Goal: Task Accomplishment & Management: Use online tool/utility

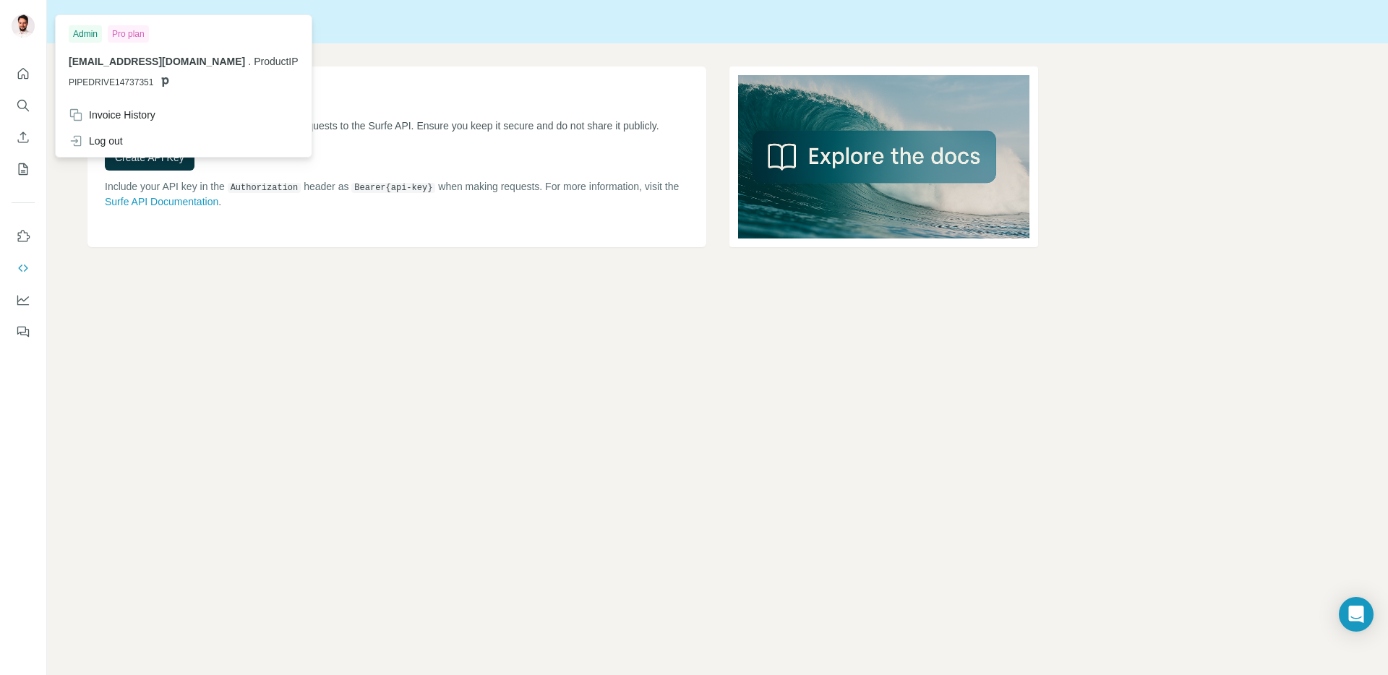
click at [30, 27] on img at bounding box center [23, 25] width 23 height 23
click at [25, 28] on img at bounding box center [23, 25] width 23 height 23
click at [26, 298] on icon "Dashboard" at bounding box center [23, 300] width 14 height 14
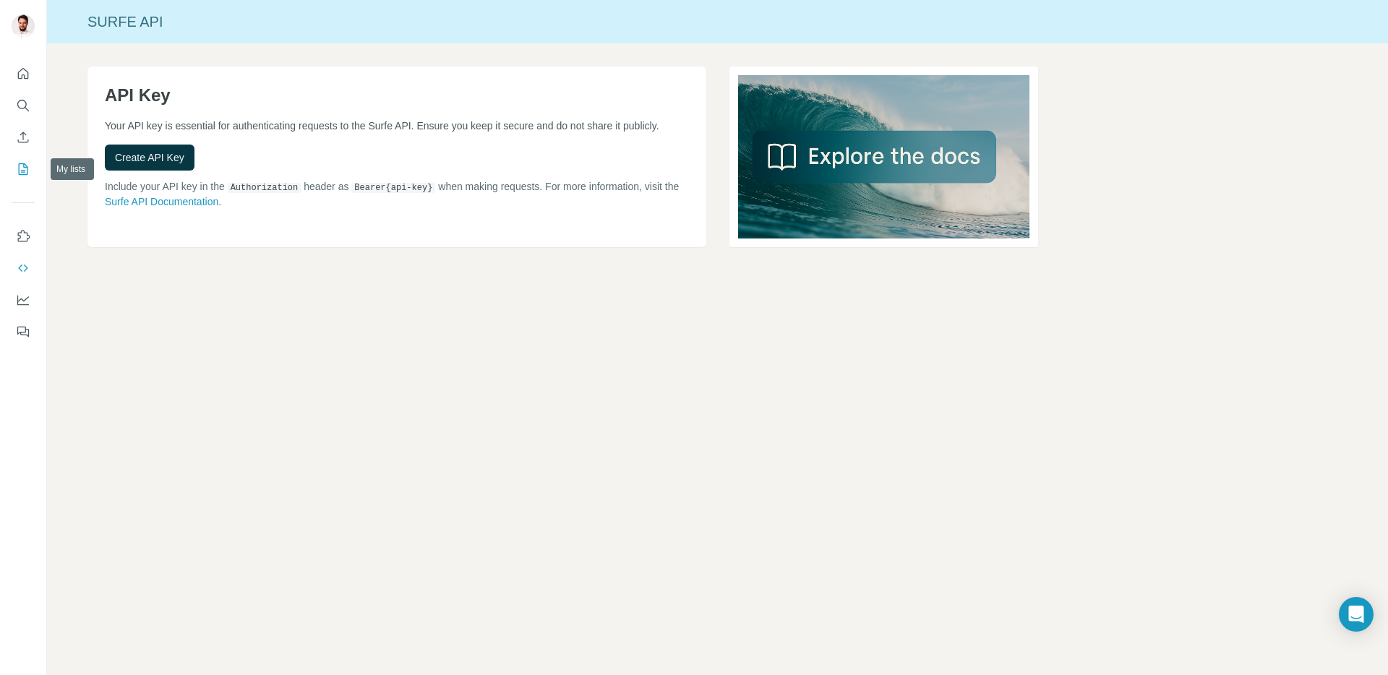
click at [21, 166] on icon "My lists" at bounding box center [23, 169] width 14 height 14
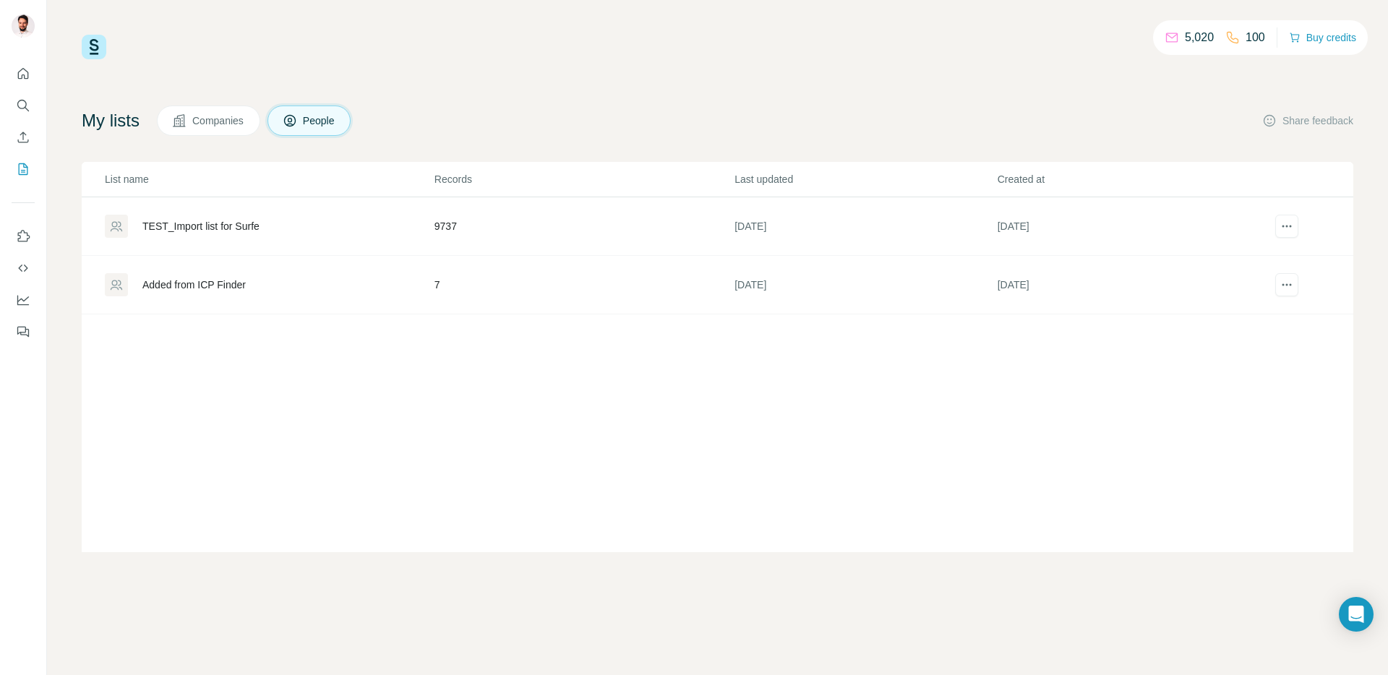
click at [234, 119] on span "Companies" at bounding box center [218, 120] width 53 height 14
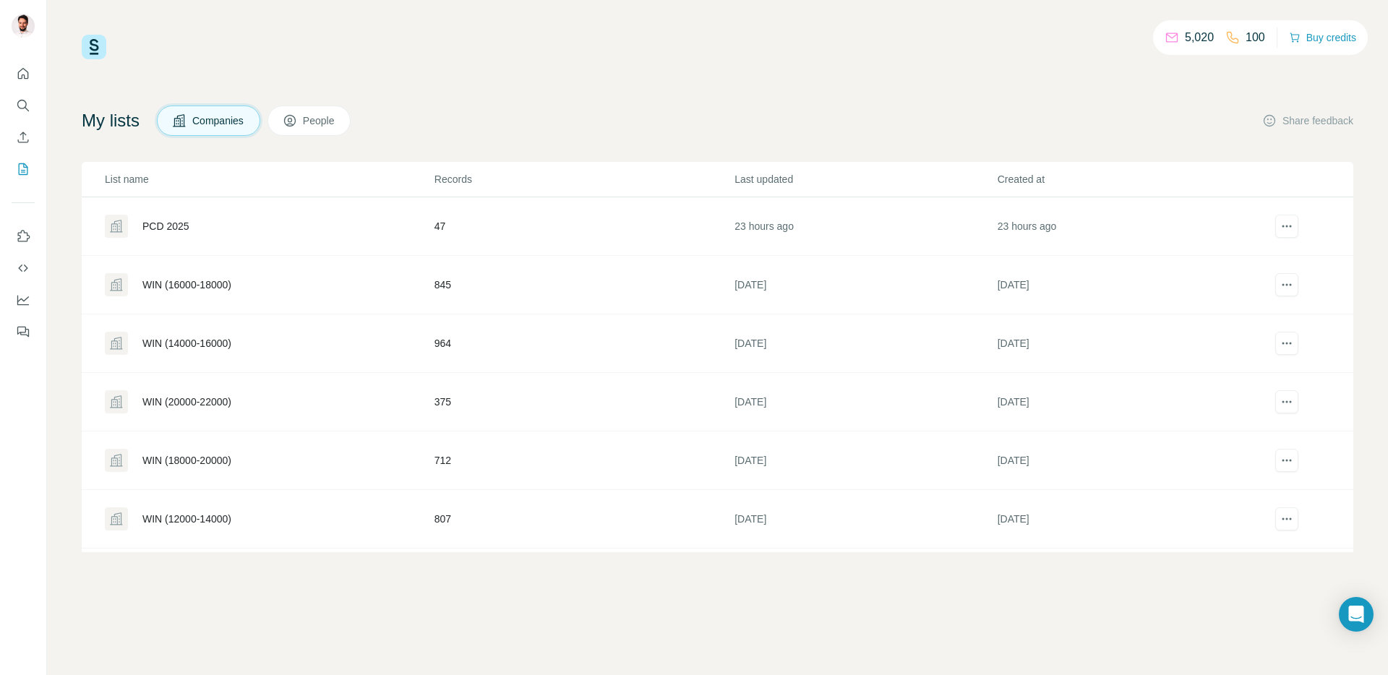
click at [205, 466] on div "WIN (18000-20000)" at bounding box center [186, 460] width 89 height 14
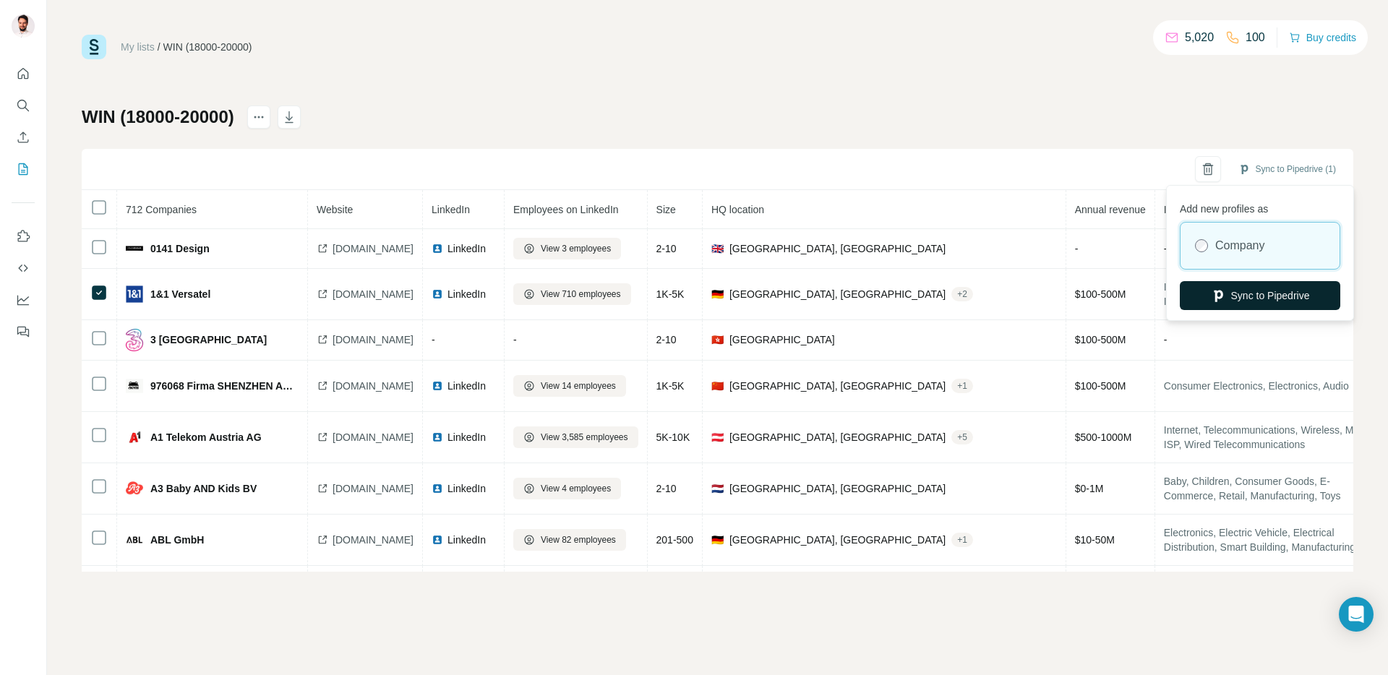
click at [1248, 296] on button "Sync to Pipedrive" at bounding box center [1260, 295] width 160 height 29
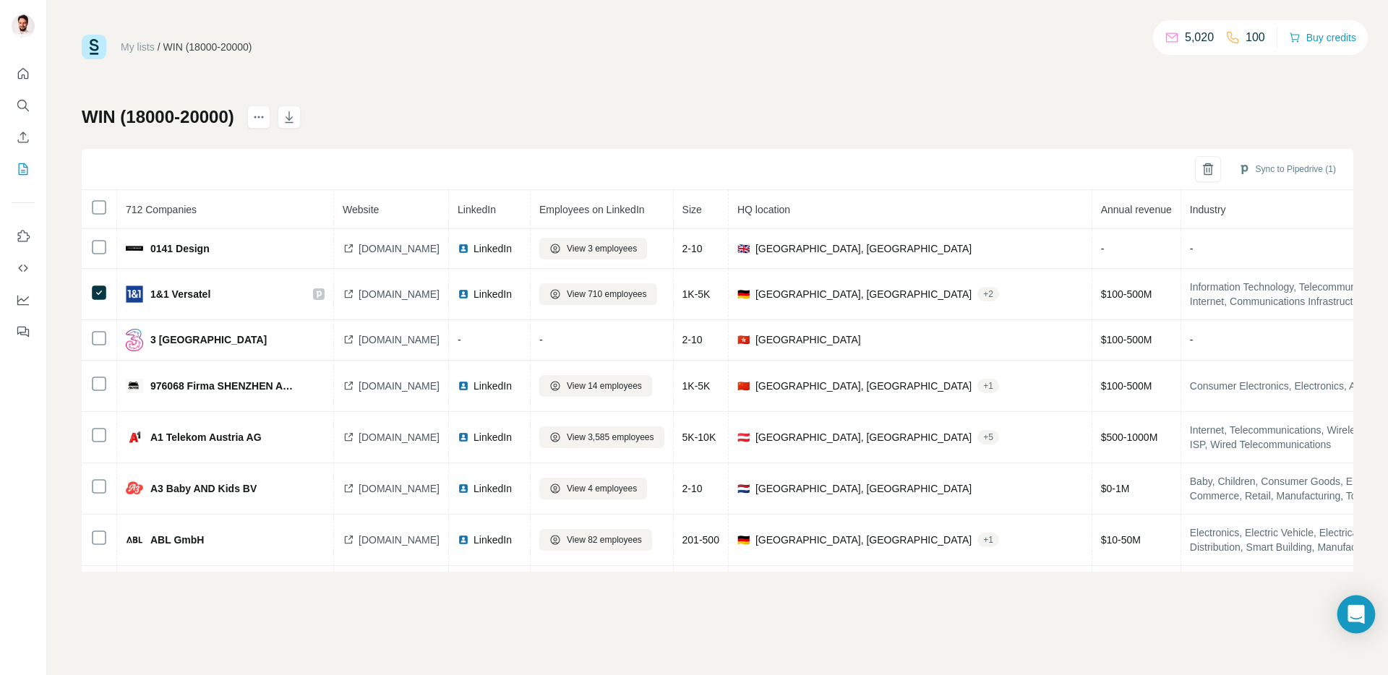
click at [1352, 617] on icon "Open Intercom Messenger" at bounding box center [1356, 614] width 19 height 19
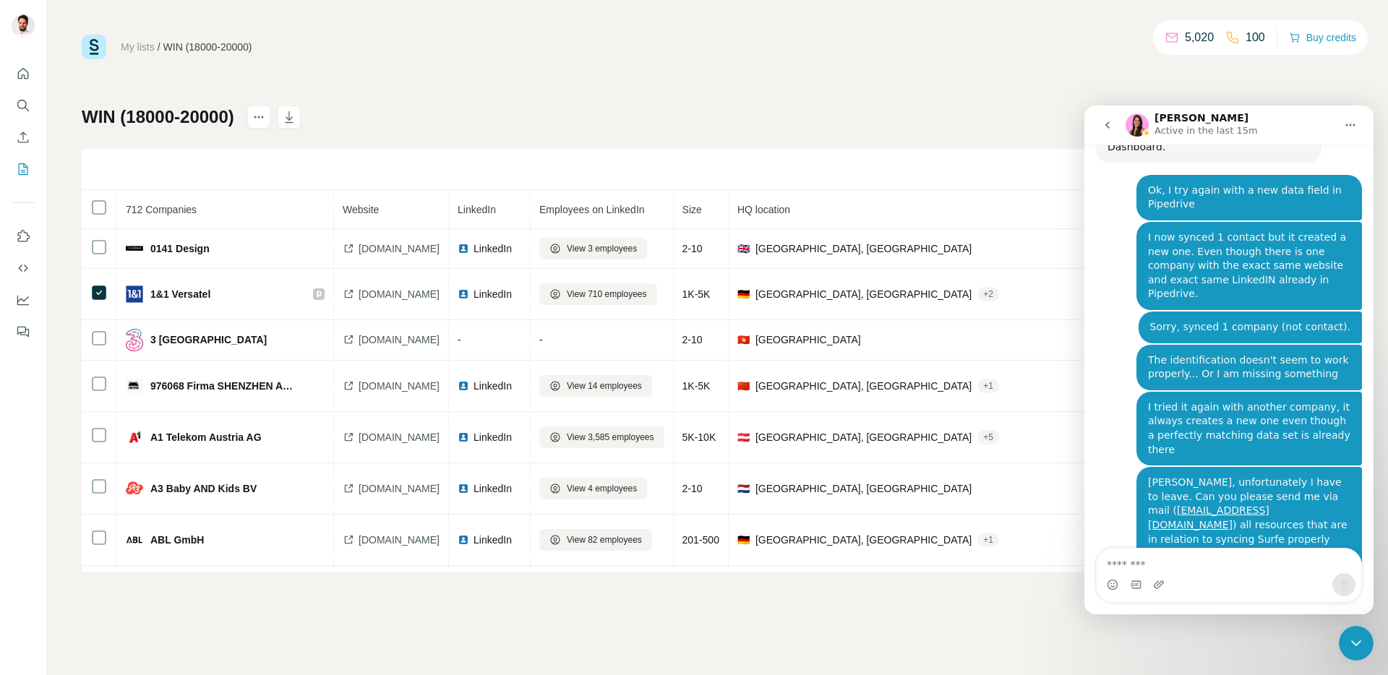
scroll to position [10532, 0]
click at [1111, 129] on icon "go back" at bounding box center [1108, 125] width 12 height 12
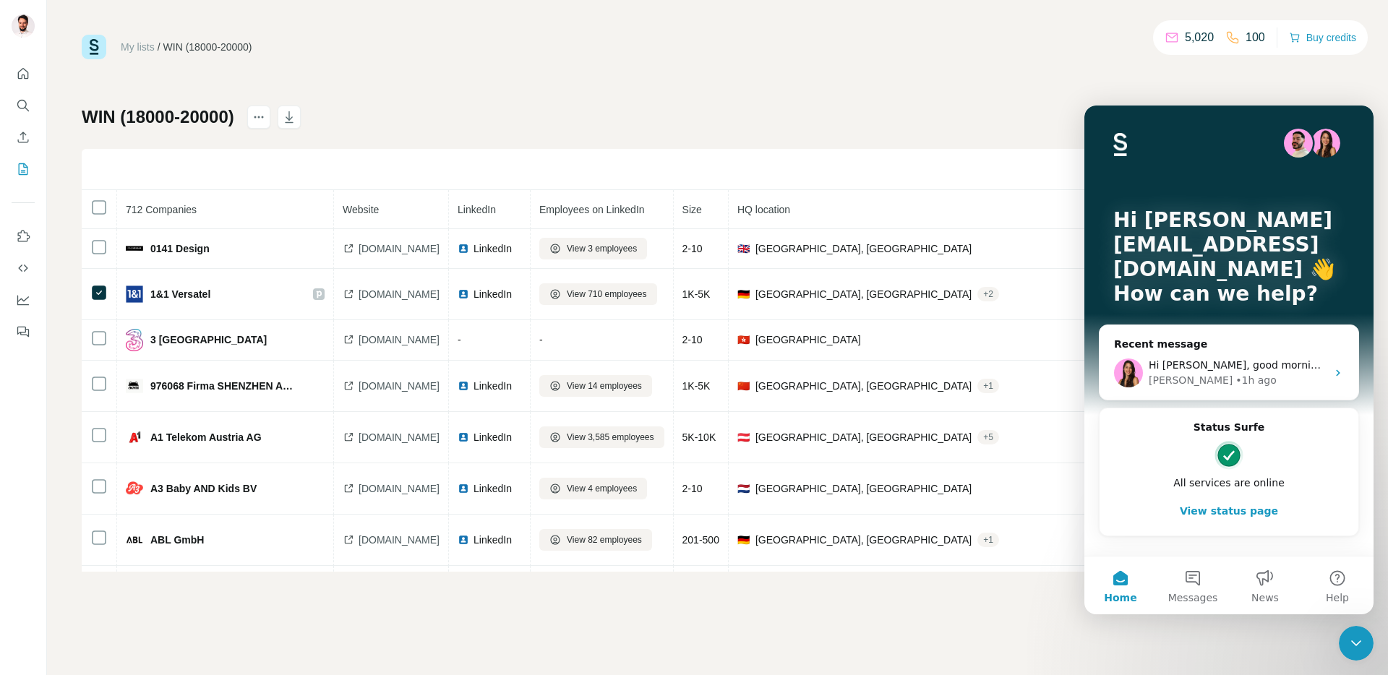
scroll to position [0, 0]
click at [1180, 394] on div "Hi Aurelie, good morning! Can you help me with the duplicate topic? It is urgen…" at bounding box center [1229, 372] width 259 height 53
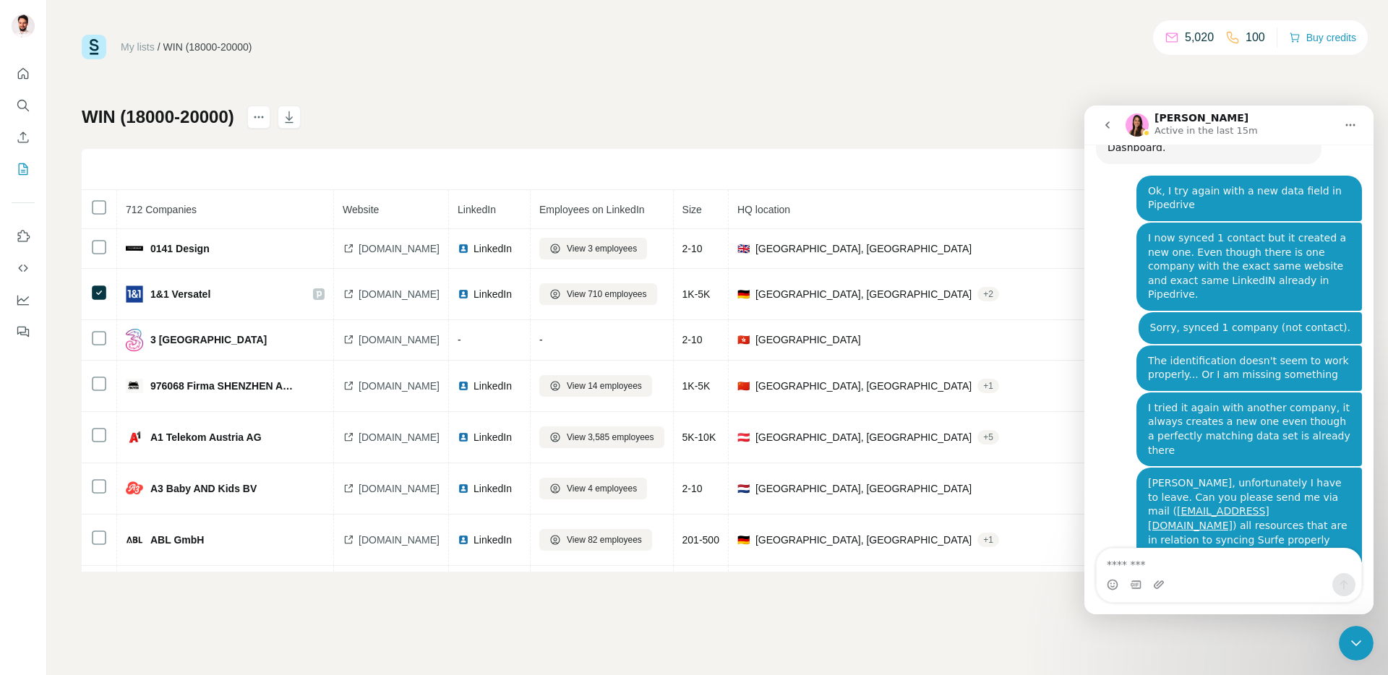
scroll to position [10532, 0]
click at [1105, 123] on icon "go back" at bounding box center [1108, 125] width 12 height 12
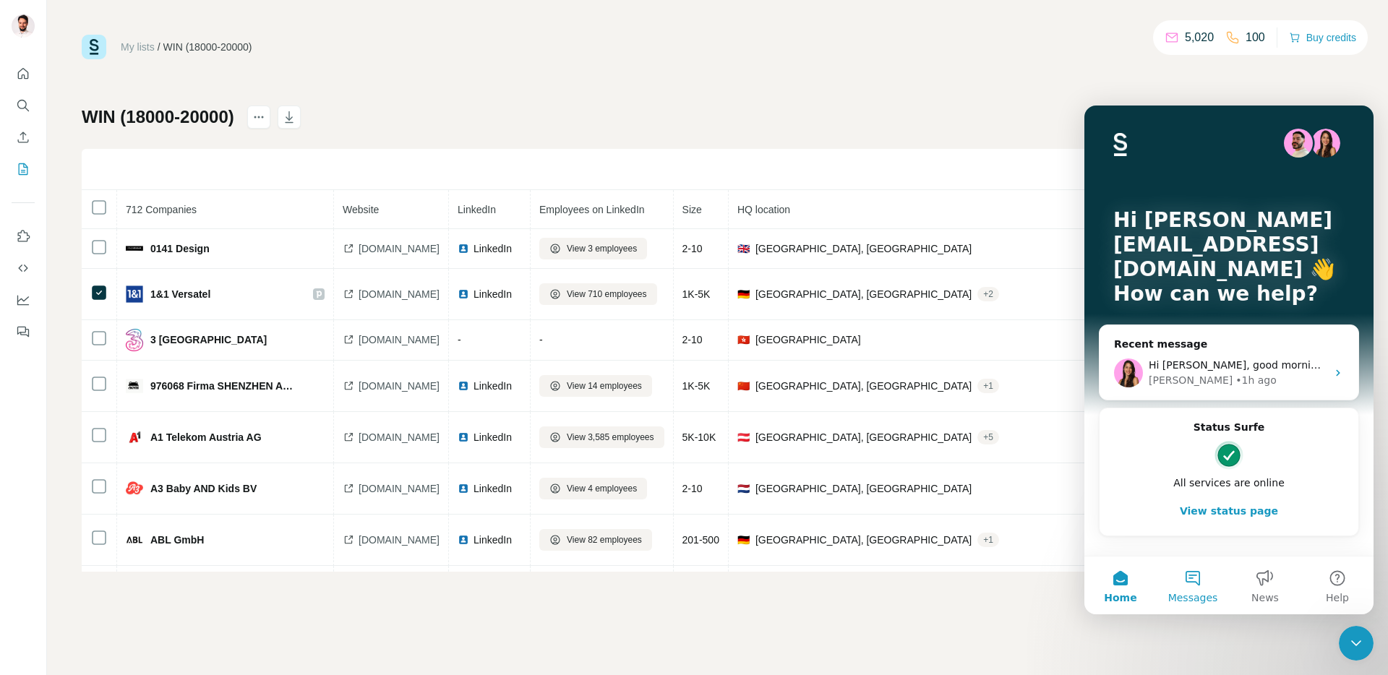
click at [1188, 586] on button "Messages" at bounding box center [1193, 586] width 72 height 58
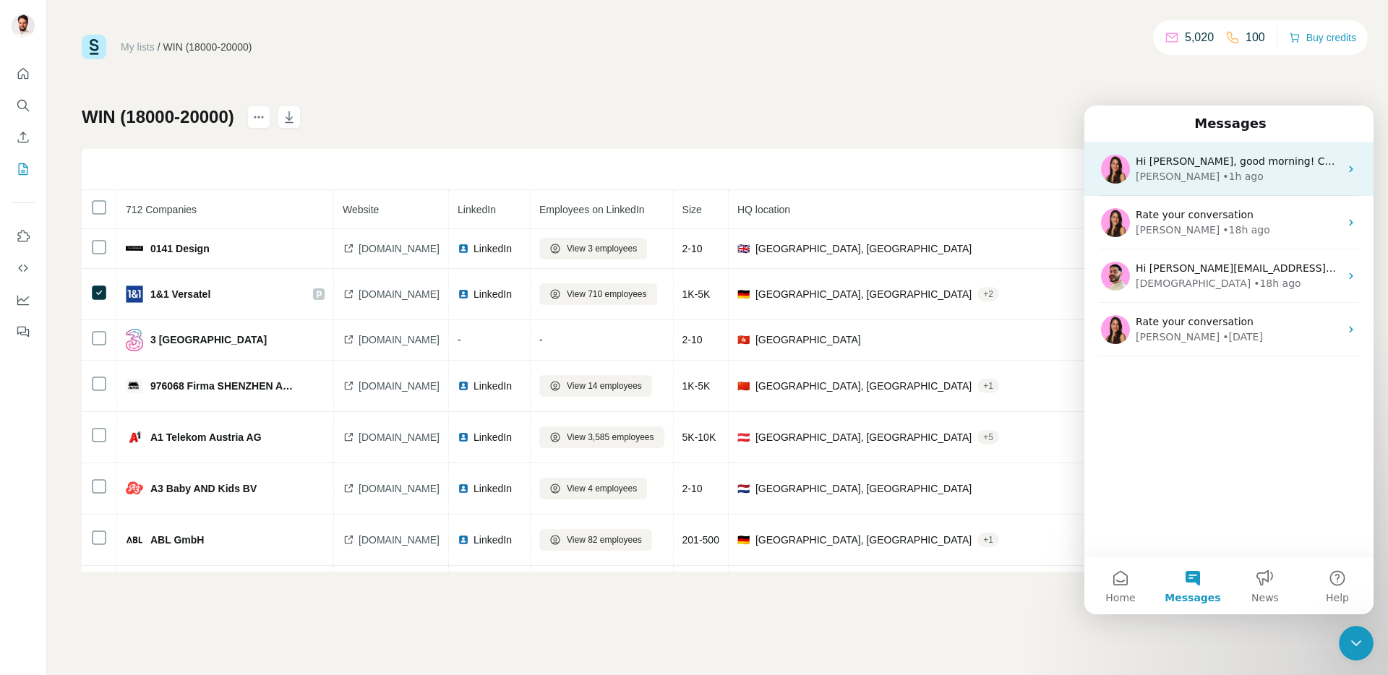
click at [1222, 173] on div "• 1h ago" at bounding box center [1242, 176] width 41 height 15
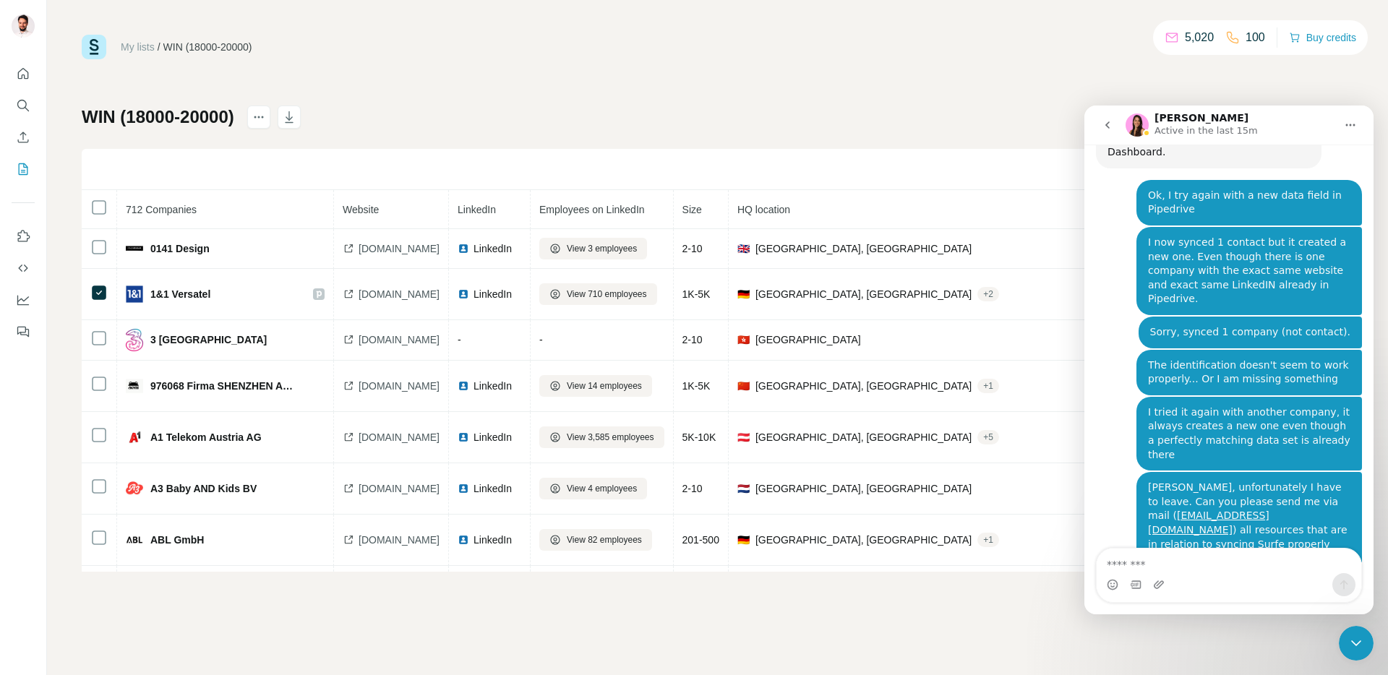
scroll to position [10532, 0]
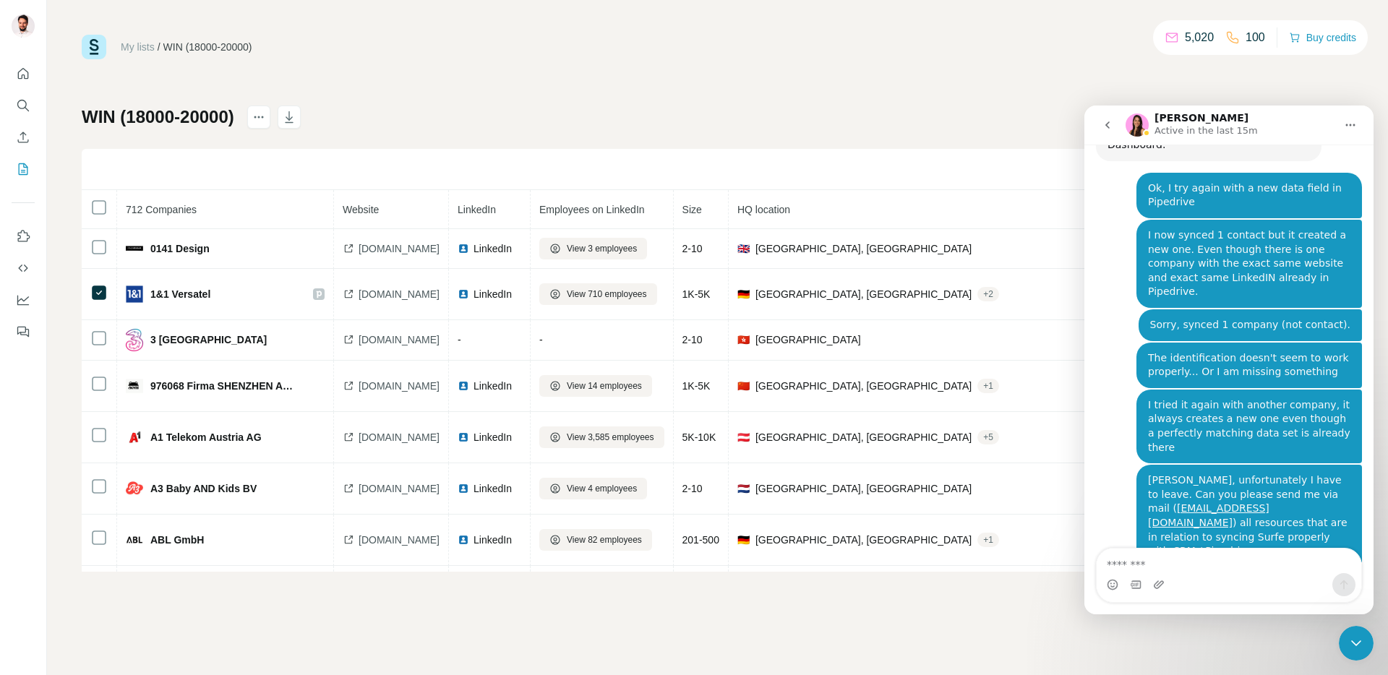
click at [1360, 647] on icon "Close Intercom Messenger" at bounding box center [1355, 643] width 17 height 17
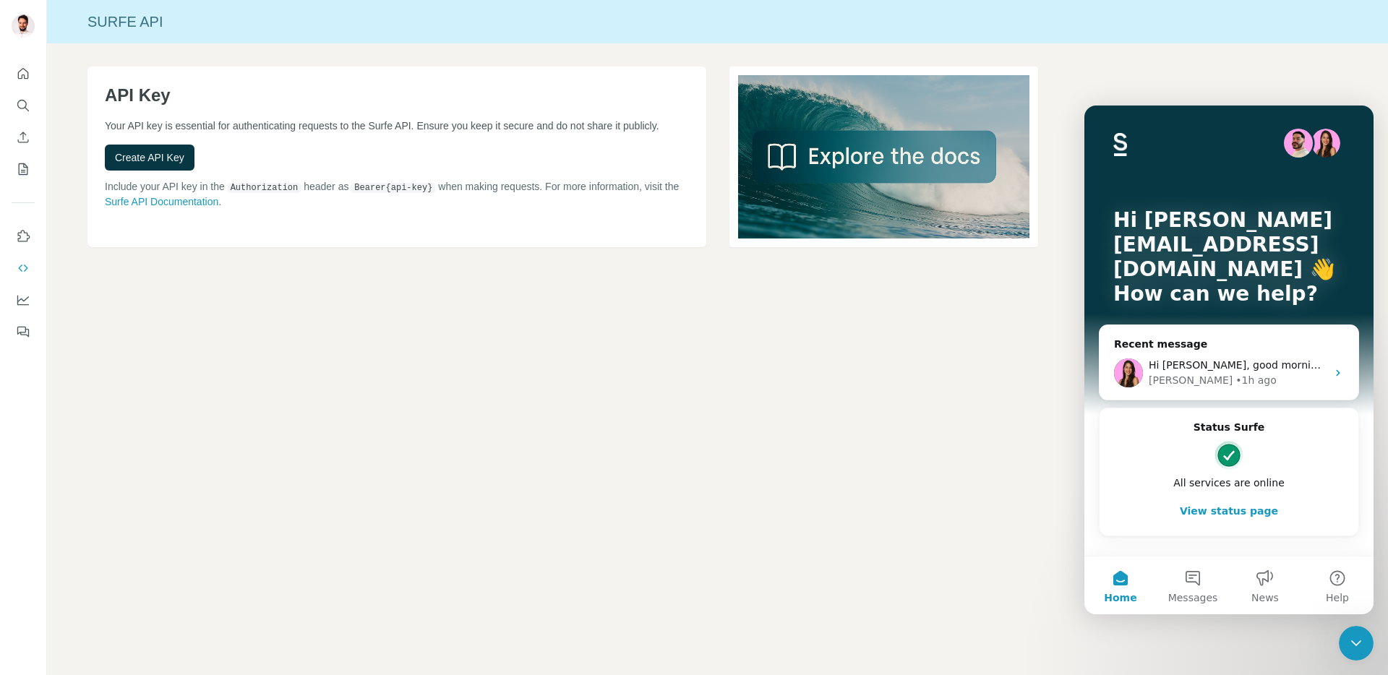
click at [1359, 643] on icon "Close Intercom Messenger" at bounding box center [1355, 643] width 17 height 17
